Goal: Register for event/course

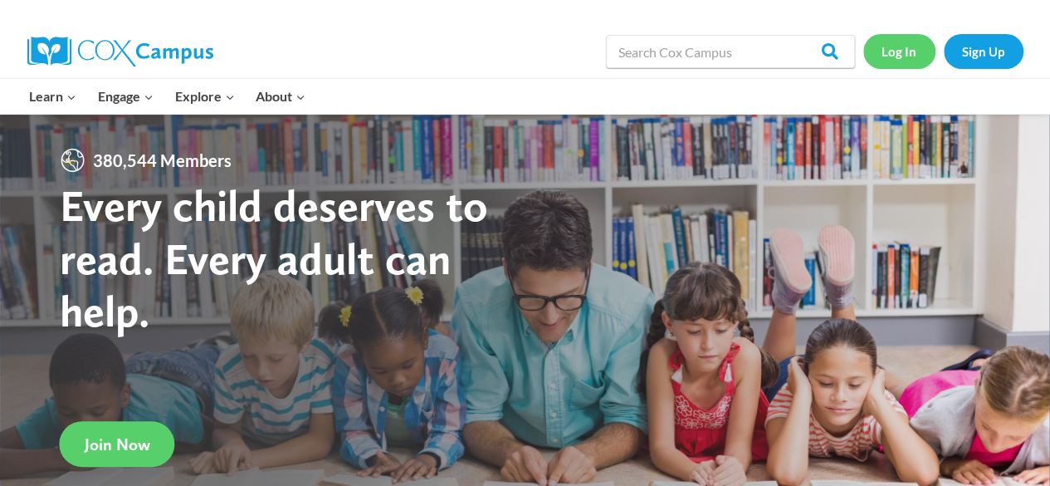
click at [901, 42] on link "Log In" at bounding box center [900, 51] width 72 height 34
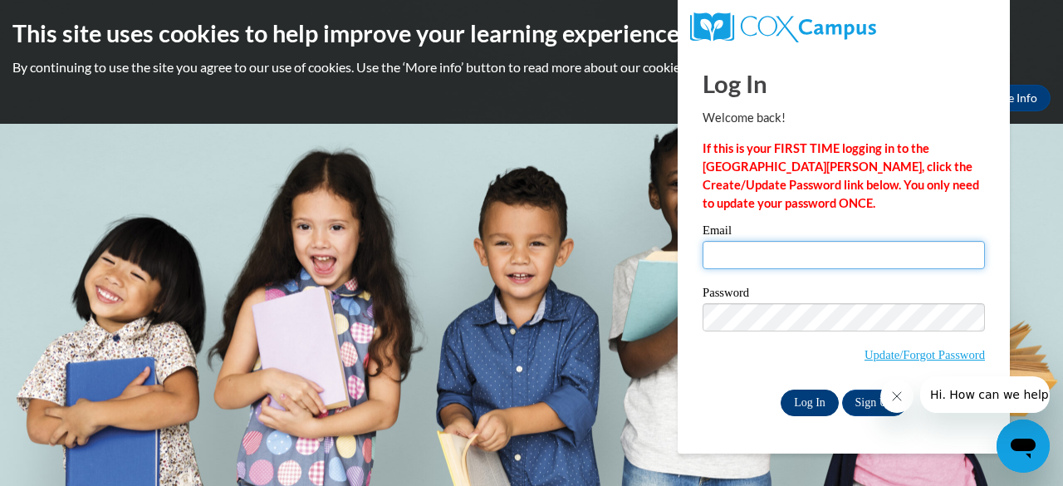
type input "[EMAIL_ADDRESS][DOMAIN_NAME]"
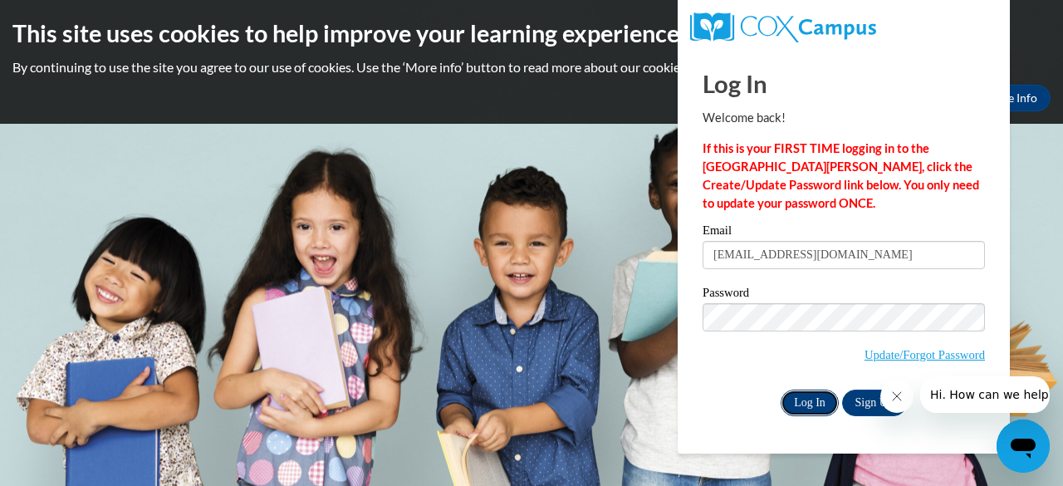
click at [792, 408] on input "Log In" at bounding box center [810, 402] width 58 height 27
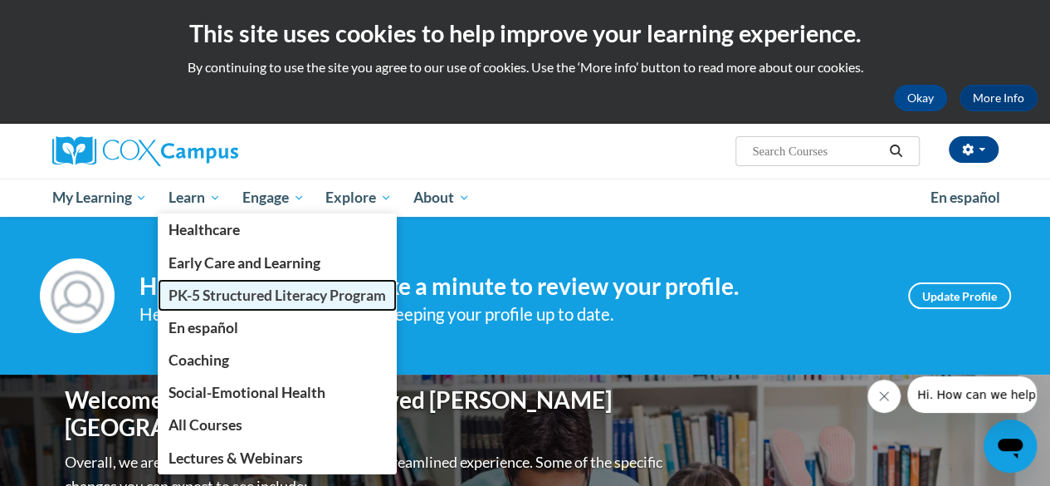
click at [216, 301] on span "PK-5 Structured Literacy Program" at bounding box center [278, 294] width 218 height 17
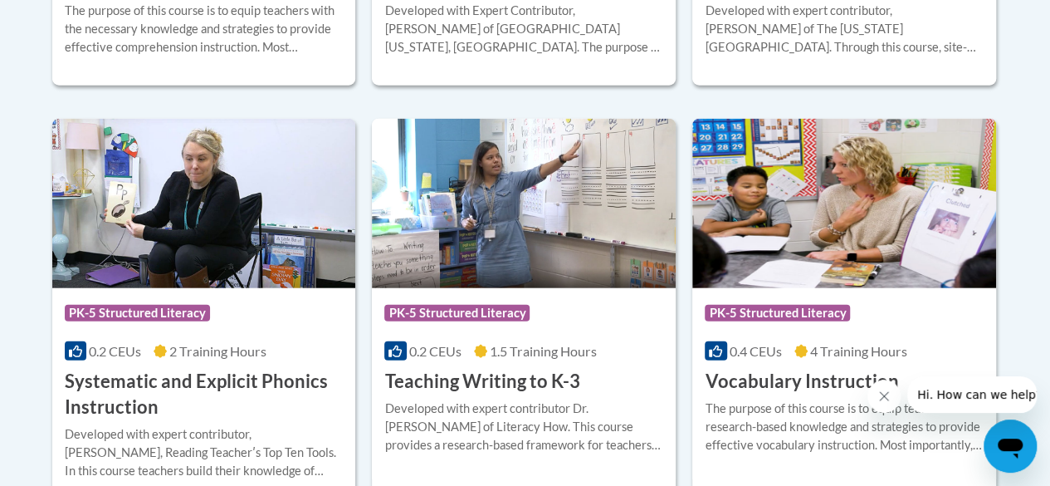
scroll to position [2159, 0]
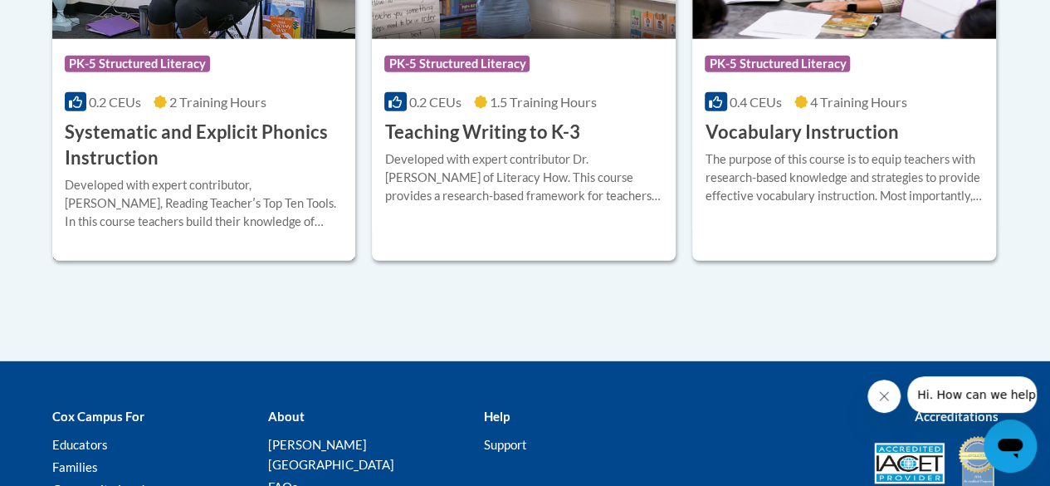
click at [137, 137] on h3 "Systematic and Explicit Phonics Instruction" at bounding box center [204, 145] width 279 height 51
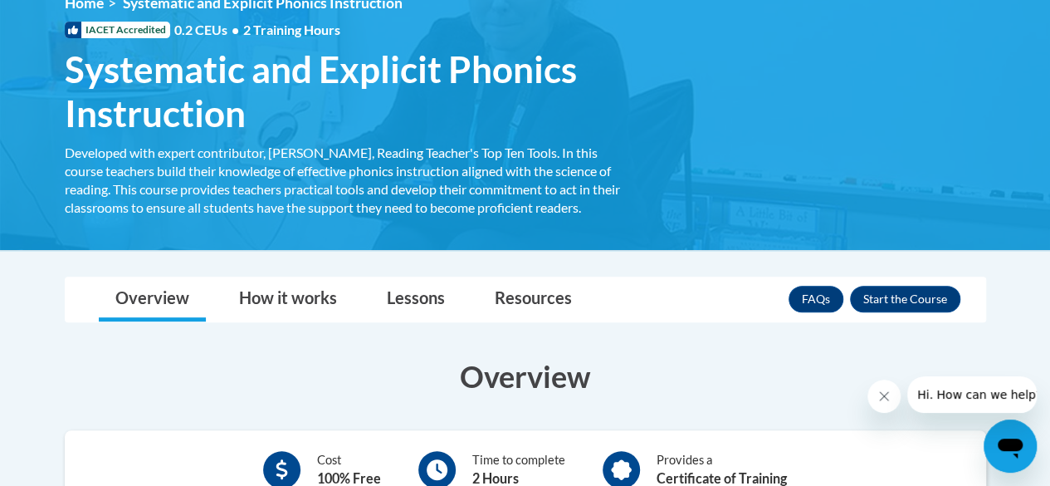
scroll to position [249, 0]
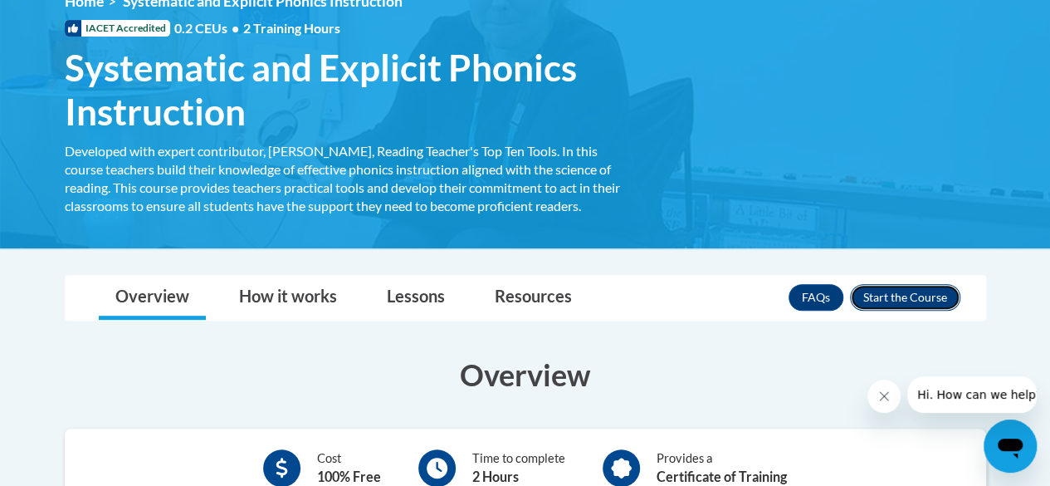
click at [919, 301] on button "Enroll" at bounding box center [905, 297] width 110 height 27
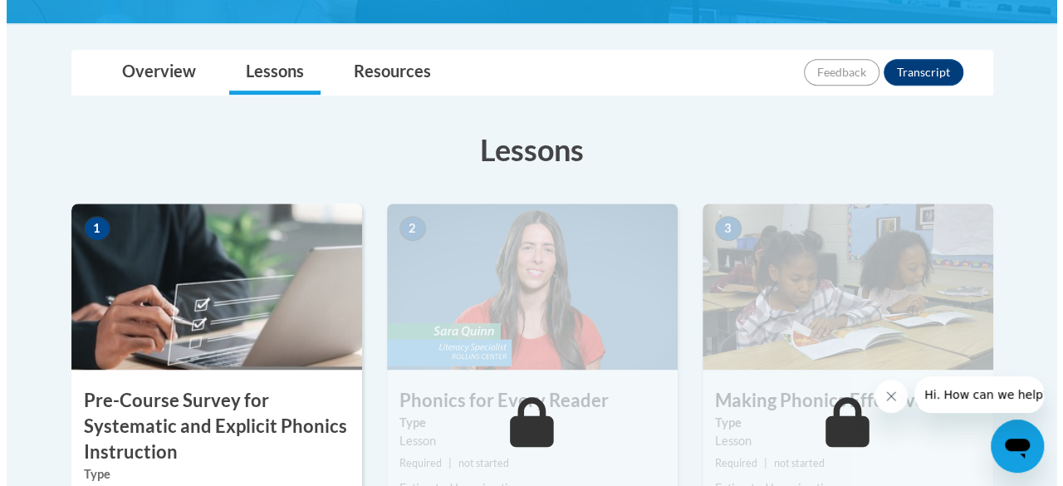
scroll to position [498, 0]
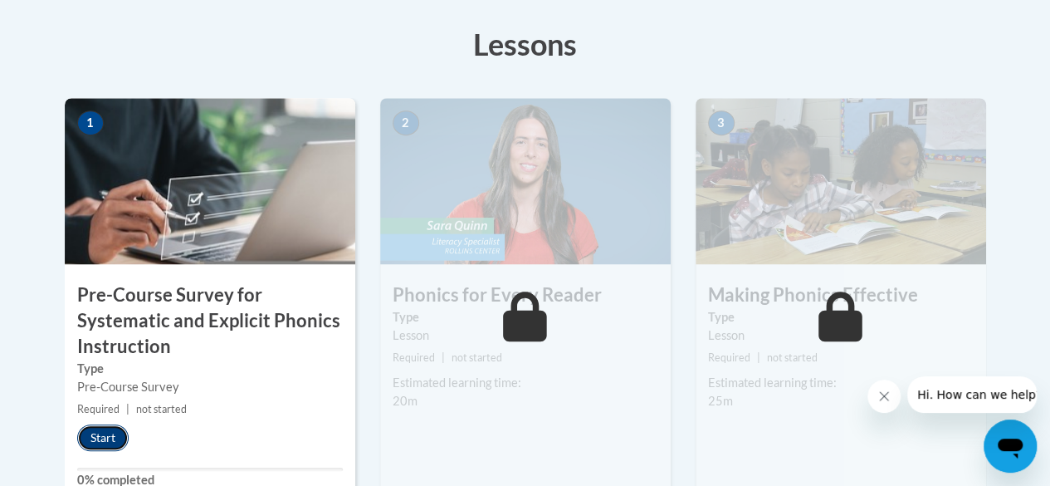
click at [97, 436] on button "Start" at bounding box center [102, 437] width 51 height 27
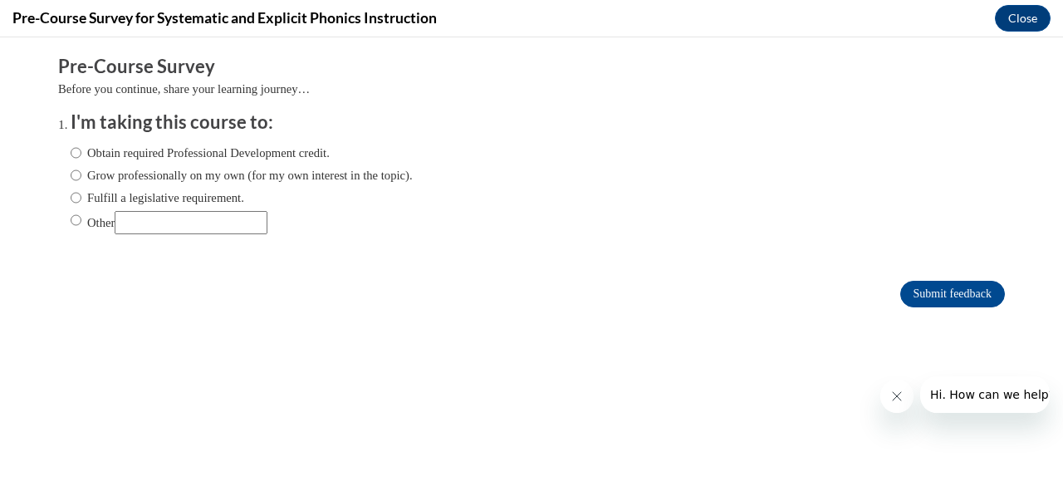
scroll to position [0, 0]
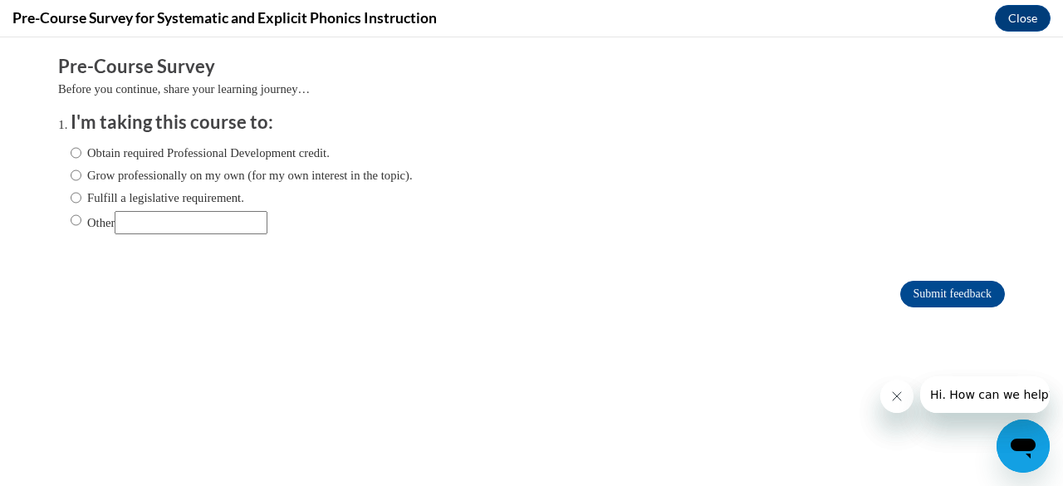
click at [71, 154] on label "Obtain required Professional Development credit." at bounding box center [200, 153] width 259 height 18
click at [71, 154] on input "Obtain required Professional Development credit." at bounding box center [76, 153] width 11 height 18
radio input "true"
click at [71, 154] on label "Obtain required Professional Development credit." at bounding box center [200, 153] width 259 height 18
click at [71, 154] on input "Obtain required Professional Development credit." at bounding box center [76, 153] width 11 height 18
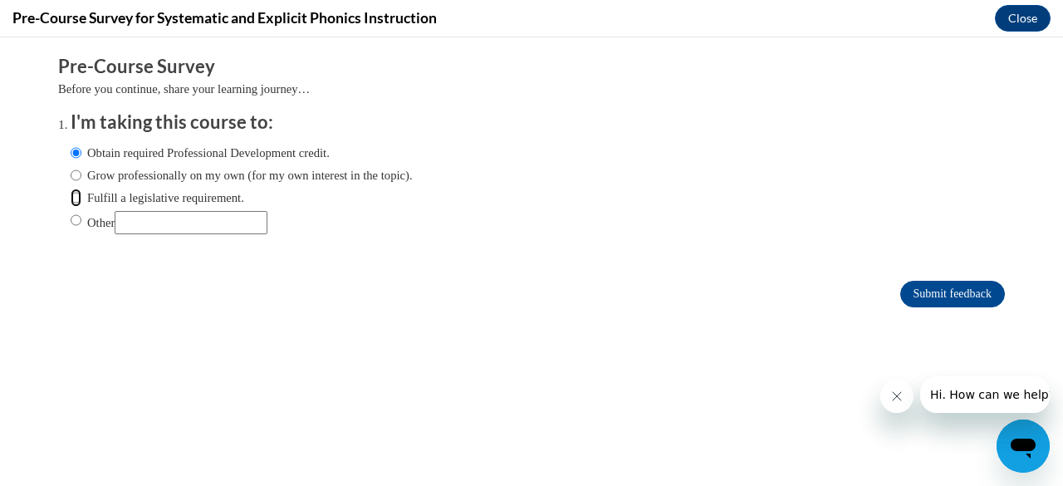
click at [71, 200] on input "Fulfill a legislative requirement." at bounding box center [76, 197] width 11 height 18
radio input "true"
click at [928, 300] on input "Submit feedback" at bounding box center [952, 294] width 105 height 27
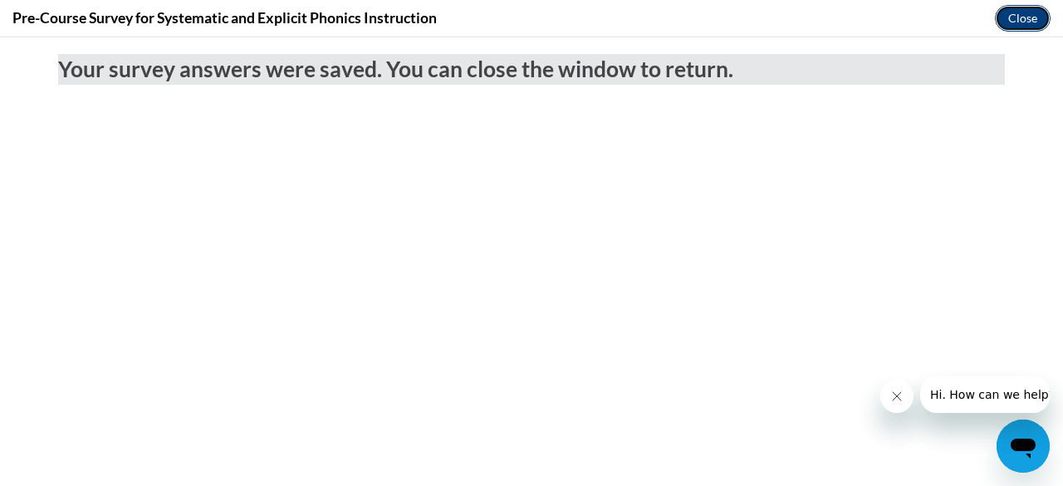
click at [1027, 18] on button "Close" at bounding box center [1023, 18] width 56 height 27
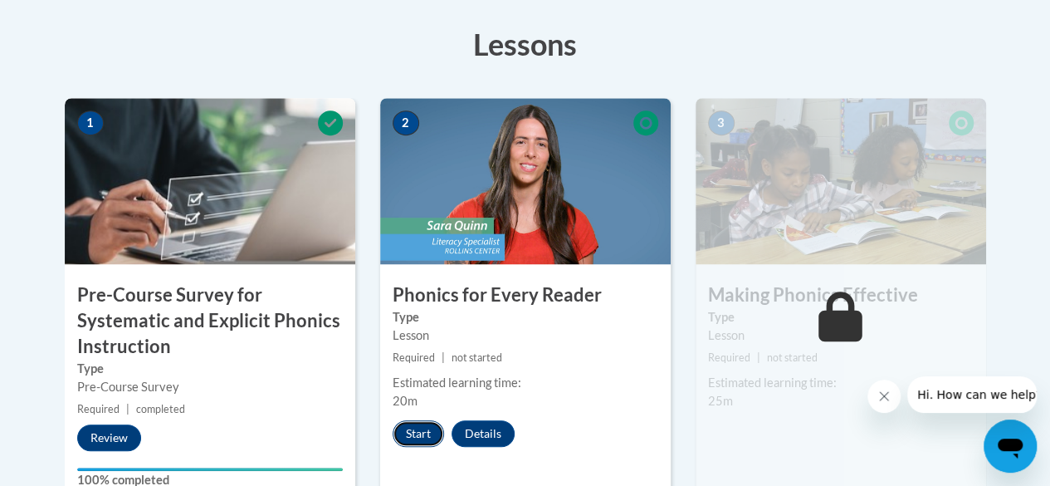
click at [427, 438] on button "Start" at bounding box center [418, 433] width 51 height 27
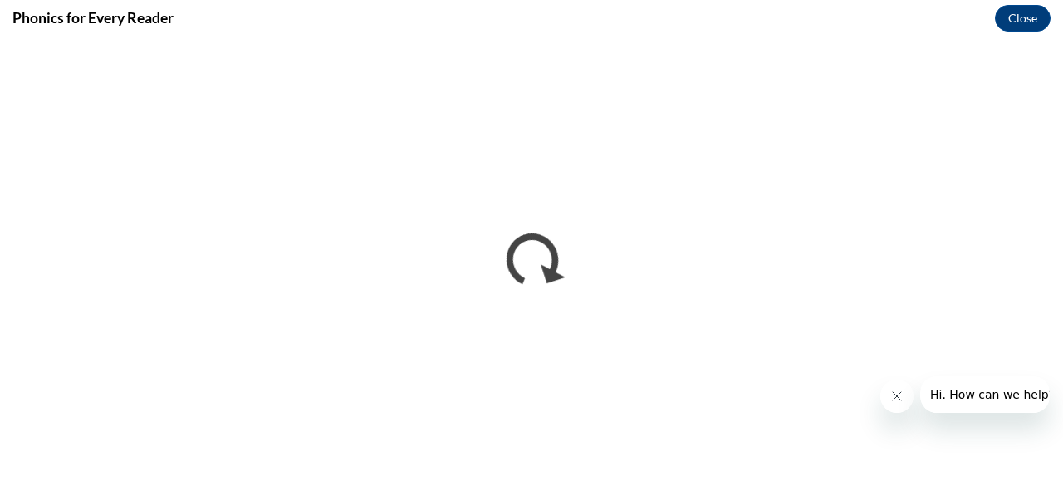
click at [893, 400] on icon "Close message from company" at bounding box center [895, 395] width 13 height 13
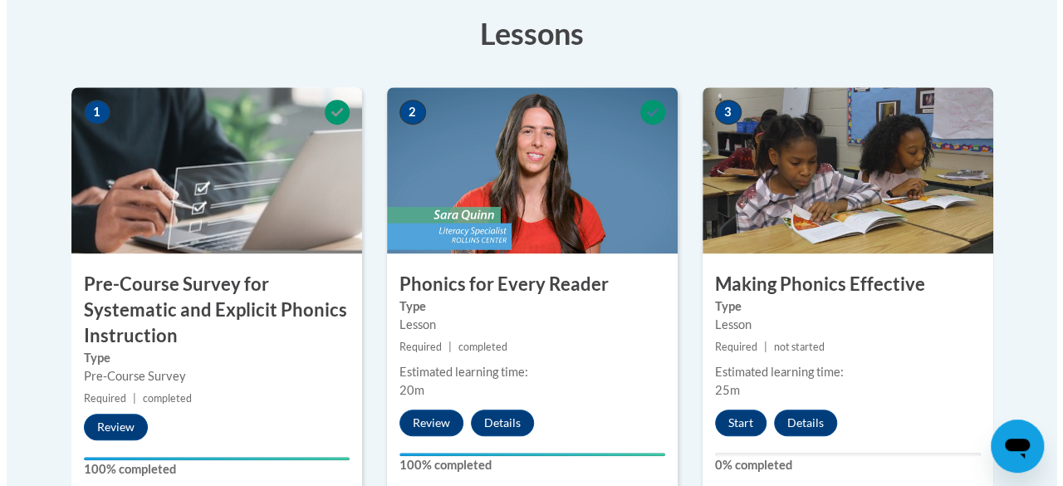
scroll to position [581, 0]
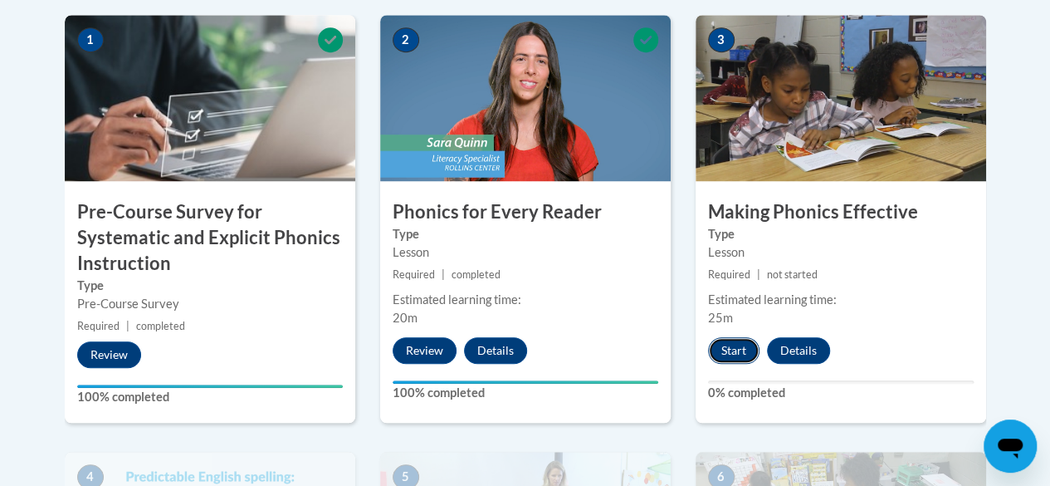
click at [742, 345] on button "Start" at bounding box center [733, 350] width 51 height 27
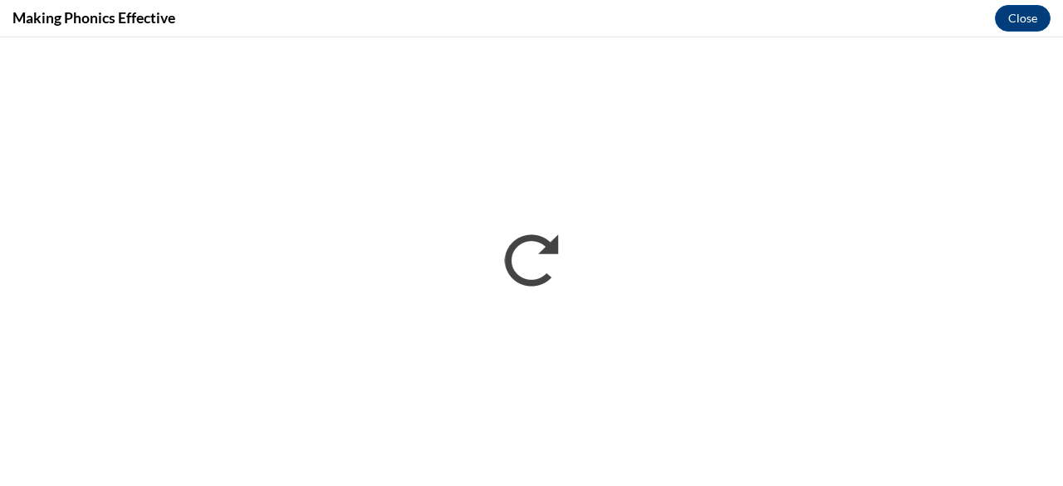
scroll to position [0, 0]
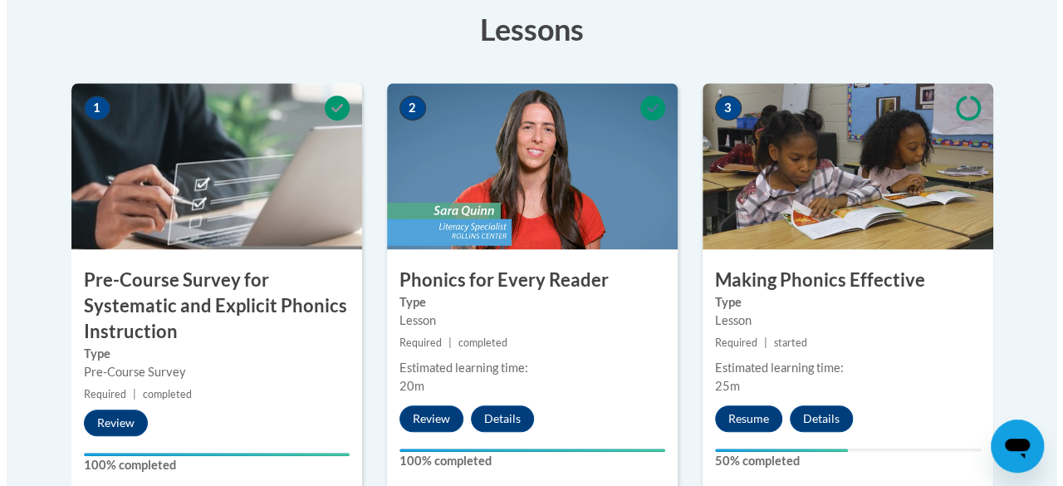
scroll to position [581, 0]
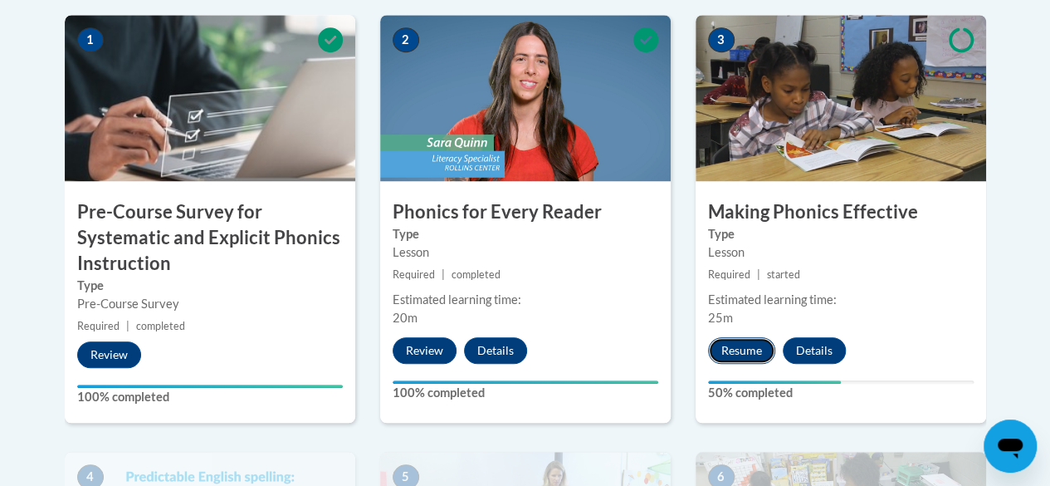
click at [757, 358] on button "Resume" at bounding box center [741, 350] width 67 height 27
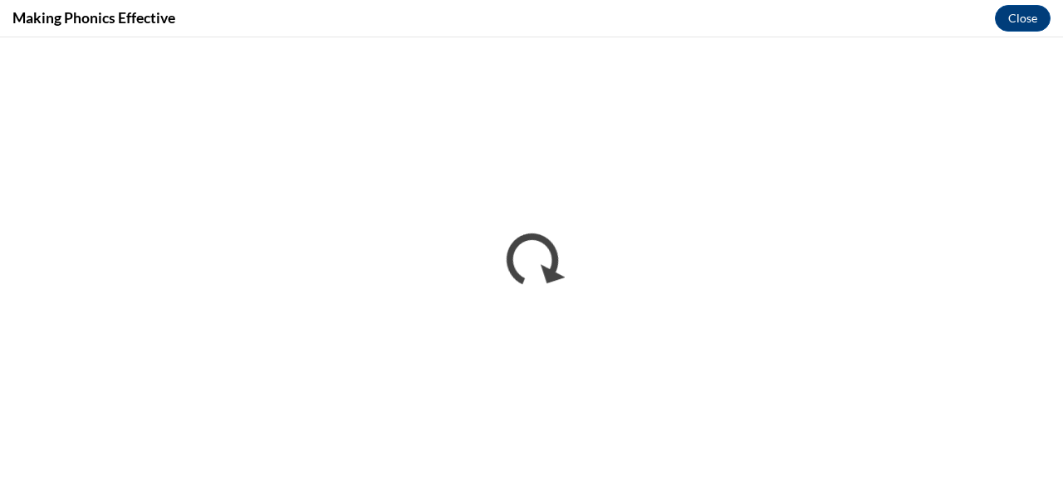
scroll to position [0, 0]
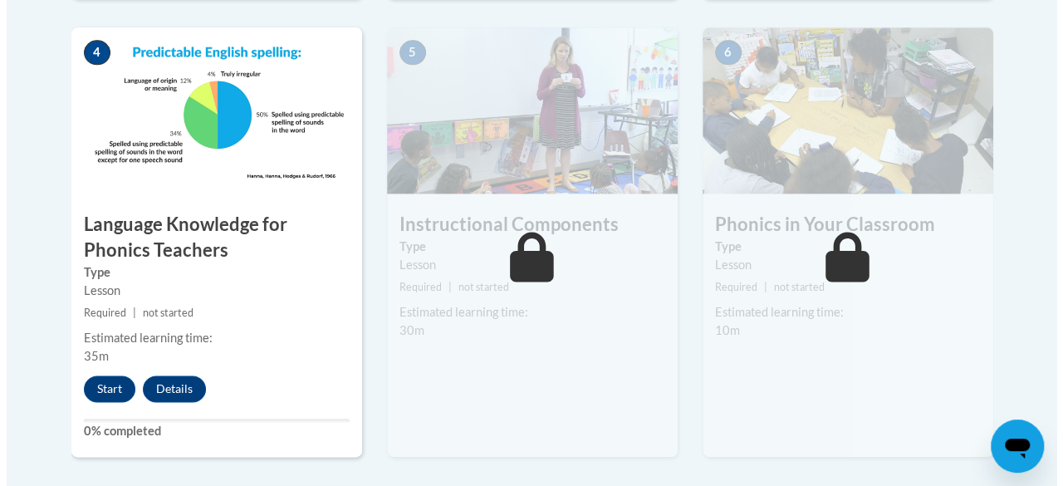
scroll to position [1079, 0]
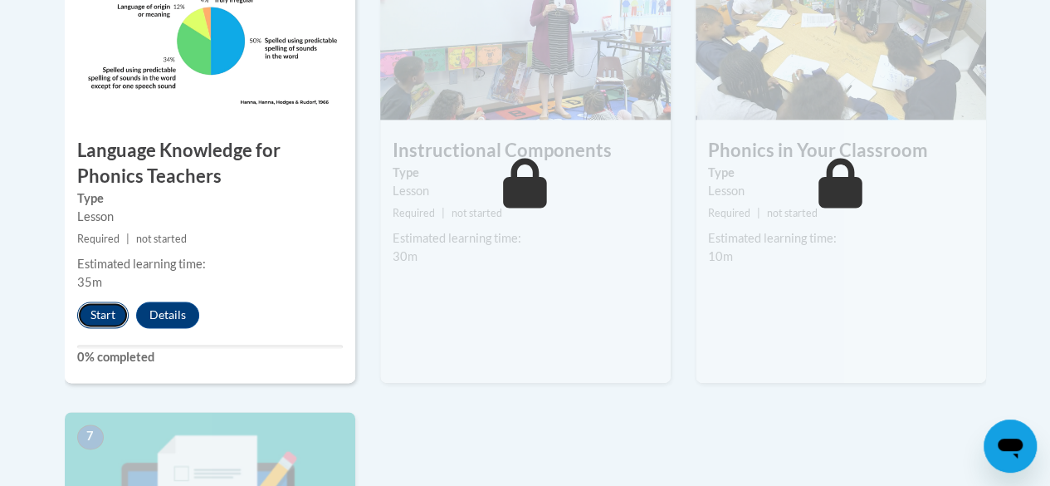
click at [106, 313] on button "Start" at bounding box center [102, 314] width 51 height 27
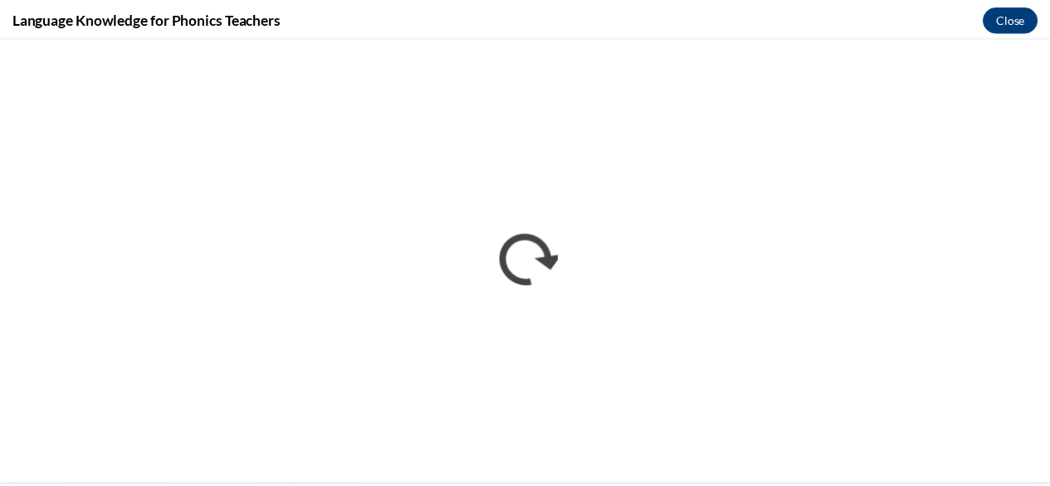
scroll to position [0, 0]
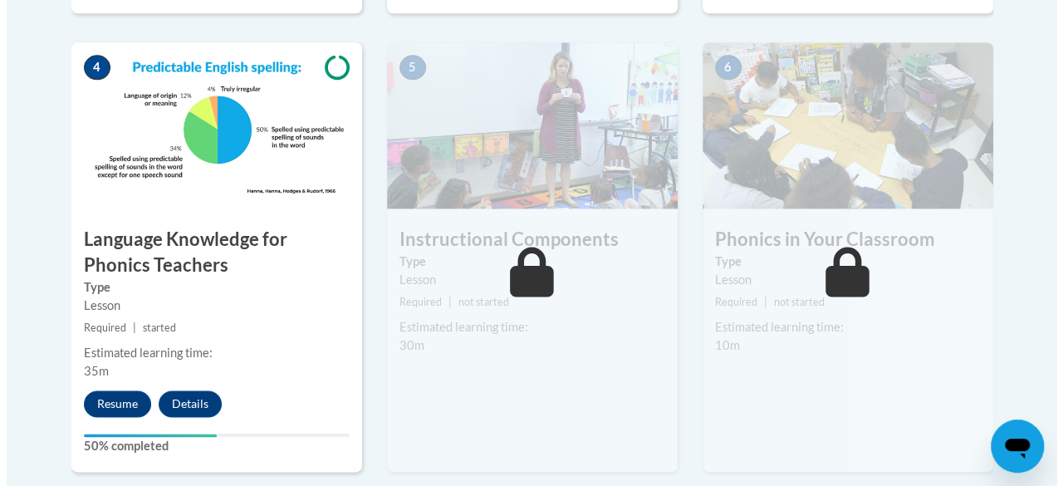
scroll to position [996, 0]
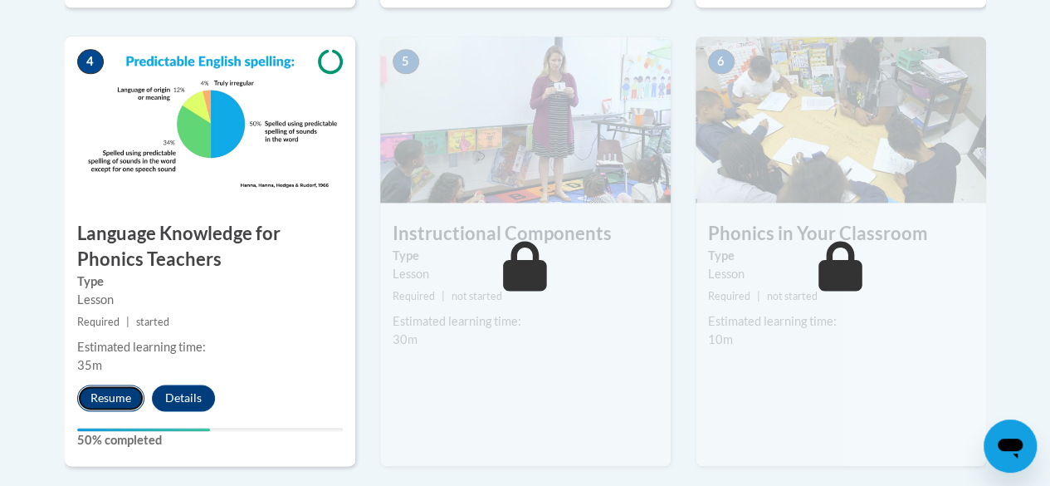
click at [120, 392] on button "Resume" at bounding box center [110, 397] width 67 height 27
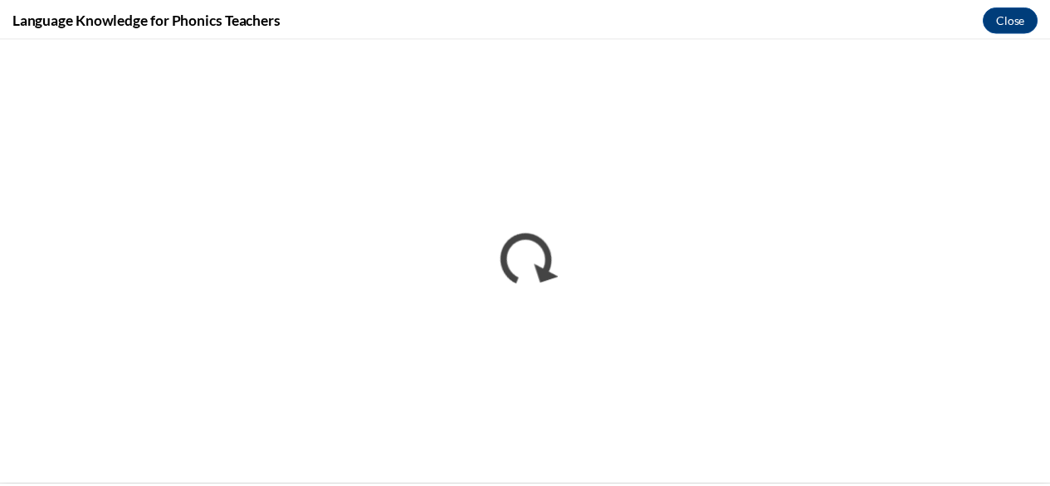
scroll to position [0, 0]
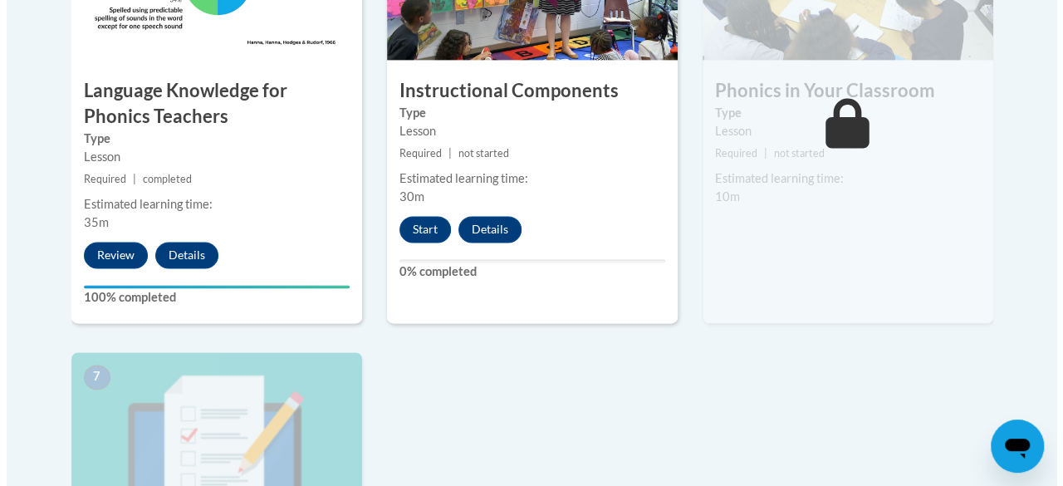
scroll to position [1136, 0]
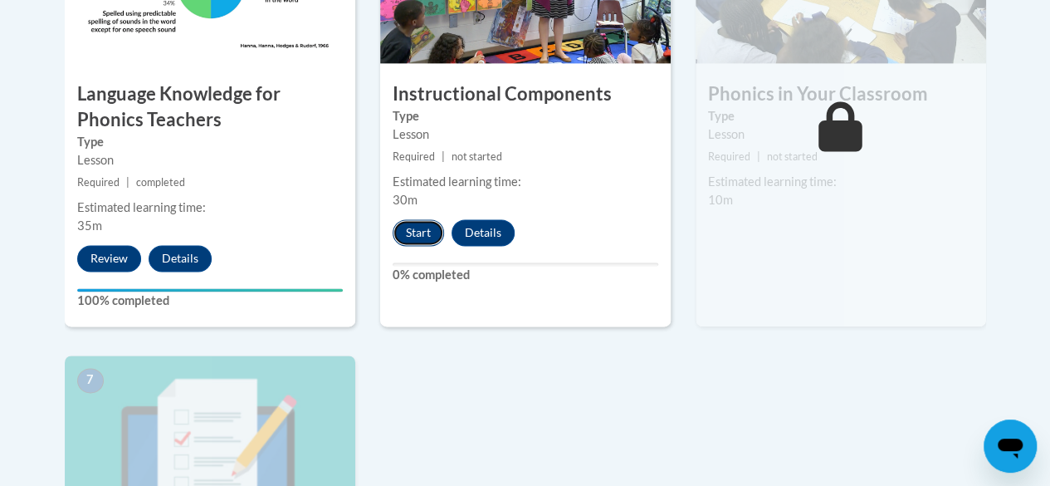
click at [414, 227] on button "Start" at bounding box center [418, 232] width 51 height 27
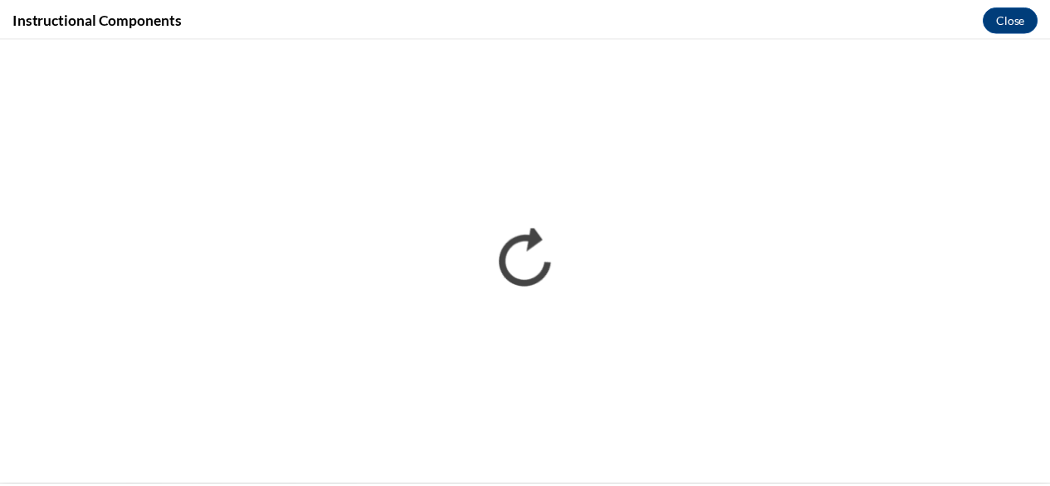
scroll to position [0, 0]
click at [293, 27] on div "Instructional Components Close" at bounding box center [531, 18] width 1063 height 37
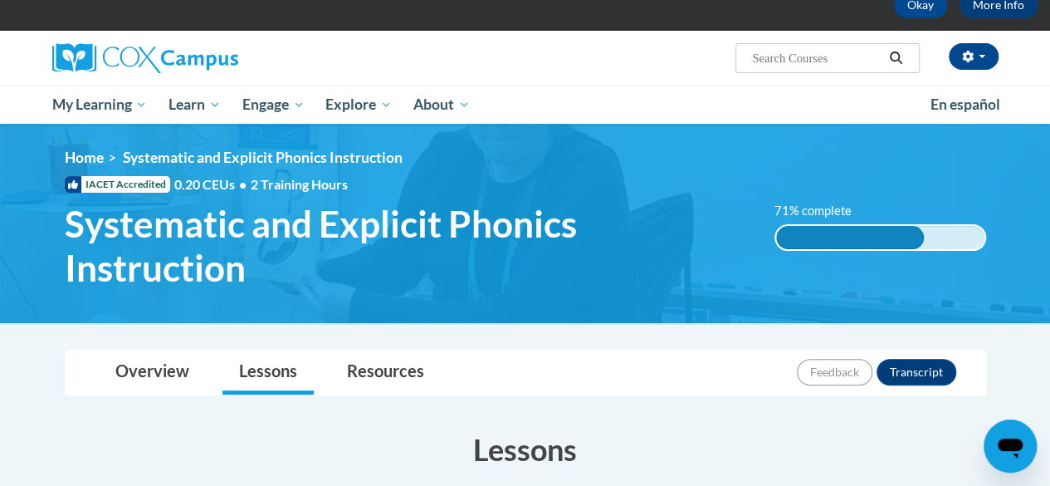
scroll to position [83, 0]
